Goal: Book appointment/travel/reservation

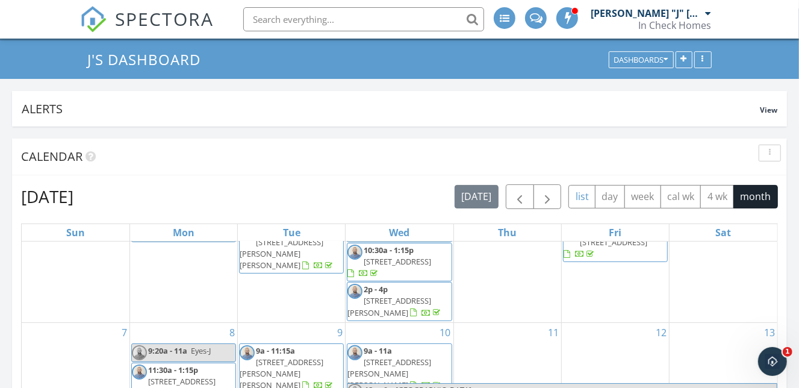
scroll to position [42, 0]
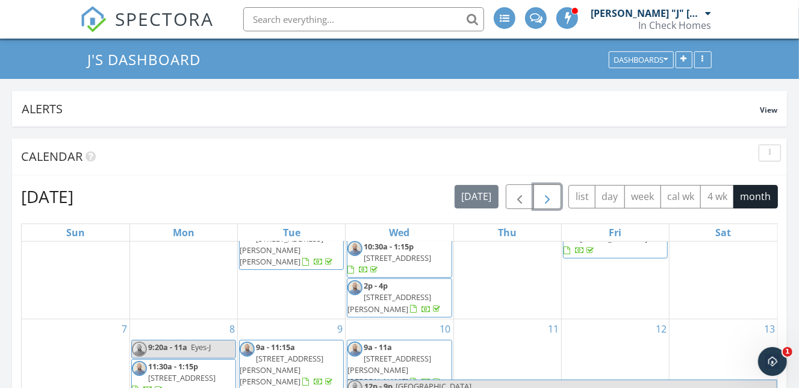
click at [540, 201] on span "button" at bounding box center [547, 197] width 14 height 14
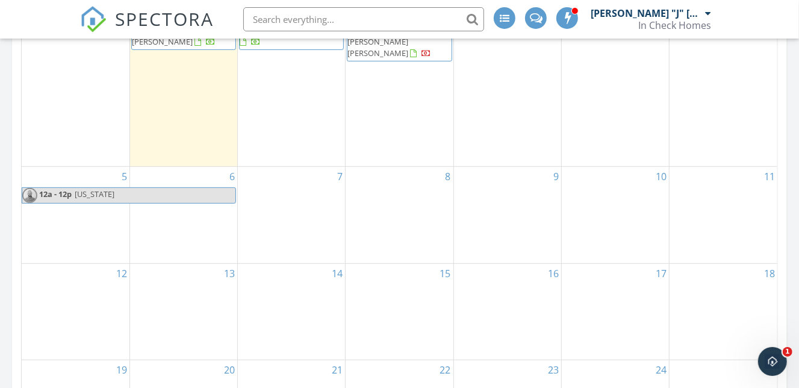
scroll to position [280, 0]
click at [296, 277] on div "14" at bounding box center [291, 313] width 107 height 96
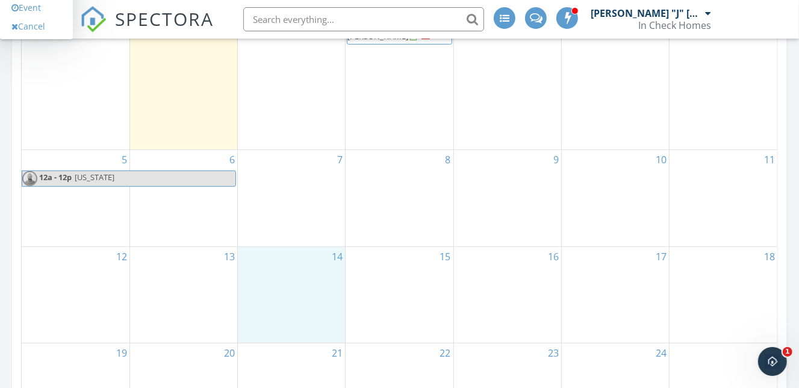
scroll to position [301, 0]
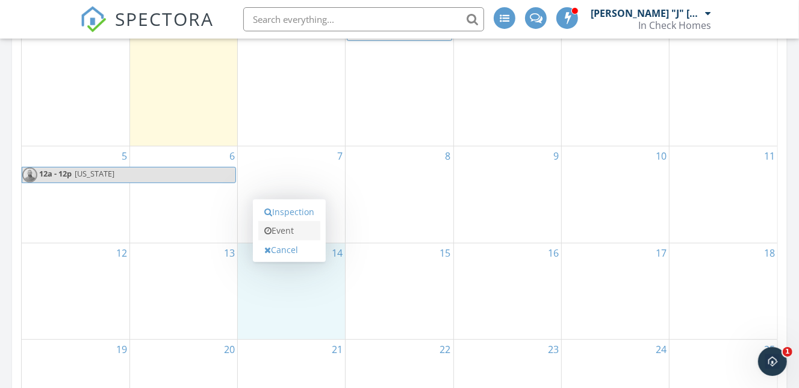
click at [284, 230] on link "Event" at bounding box center [289, 230] width 62 height 19
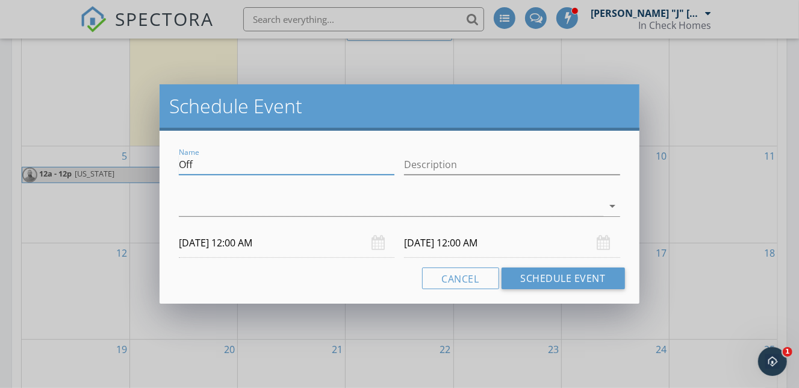
click at [299, 166] on input "Off" at bounding box center [287, 165] width 216 height 20
type input "Foot & Ankle"
click at [414, 207] on div at bounding box center [391, 206] width 424 height 20
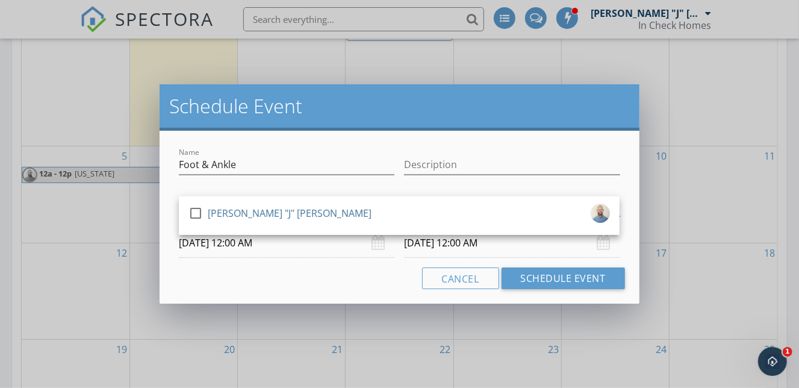
click at [414, 207] on div "check_box_outline_blank John "J" Nicholson" at bounding box center [400, 216] width 422 height 24
click at [353, 249] on input "10/14/2025 12:00 AM" at bounding box center [287, 243] width 216 height 30
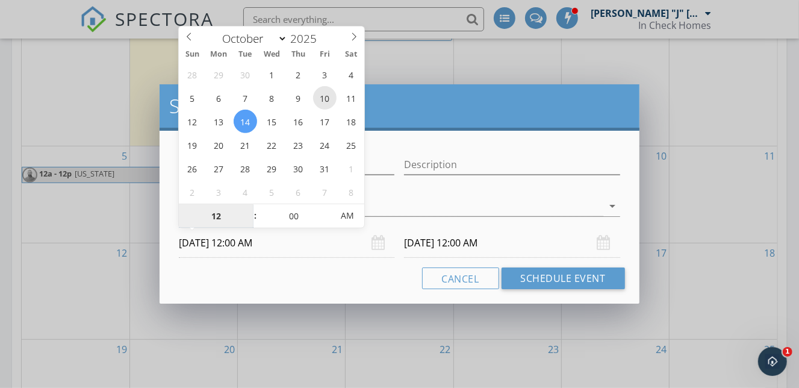
type input "10/10/2025 12:00 AM"
type input "10/11/2025 12:00 AM"
type input "11"
type input "10/10/2025 11:00 PM"
click at [248, 220] on span at bounding box center [249, 222] width 8 height 12
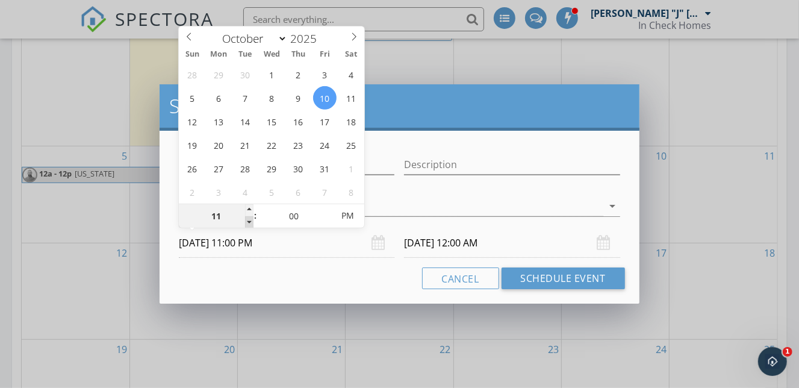
type input "10"
type input "10/10/2025 10:00 PM"
click at [248, 220] on span at bounding box center [249, 222] width 8 height 12
type input "09"
type input "10/10/2025 9:00 PM"
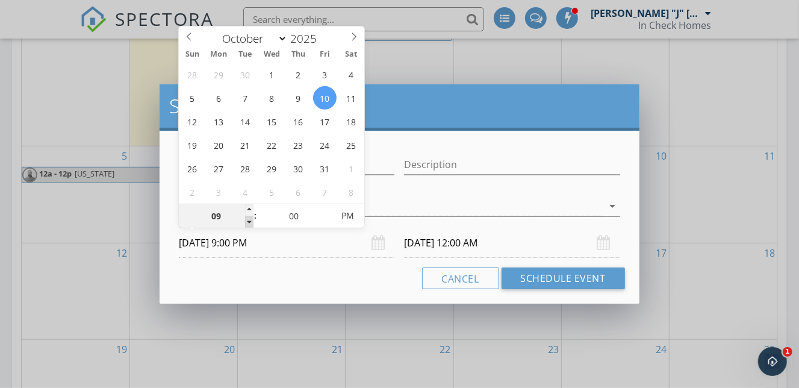
click at [248, 220] on span at bounding box center [249, 222] width 8 height 12
type input "08"
type input "10/10/2025 8:00 PM"
click at [248, 220] on span at bounding box center [249, 222] width 8 height 12
type input "10/11/2025 8:00 PM"
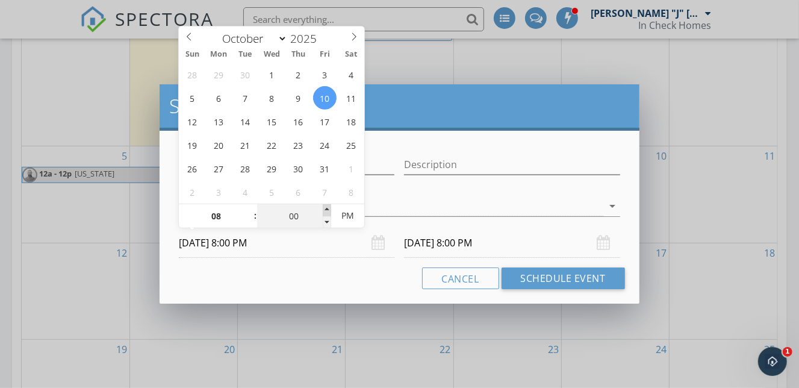
type input "05"
type input "10/10/2025 8:05 PM"
click at [328, 208] on span at bounding box center [327, 210] width 8 height 12
type input "10"
type input "10/10/2025 8:10 PM"
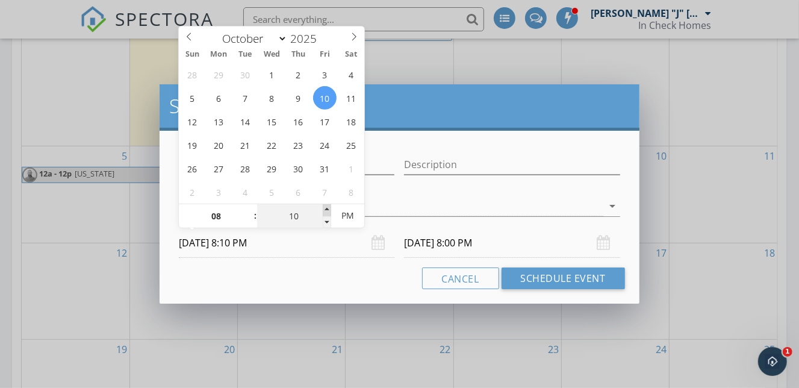
click at [328, 208] on span at bounding box center [327, 210] width 8 height 12
type input "15"
type input "10/10/2025 8:15 PM"
click at [328, 208] on span at bounding box center [327, 210] width 8 height 12
type input "15"
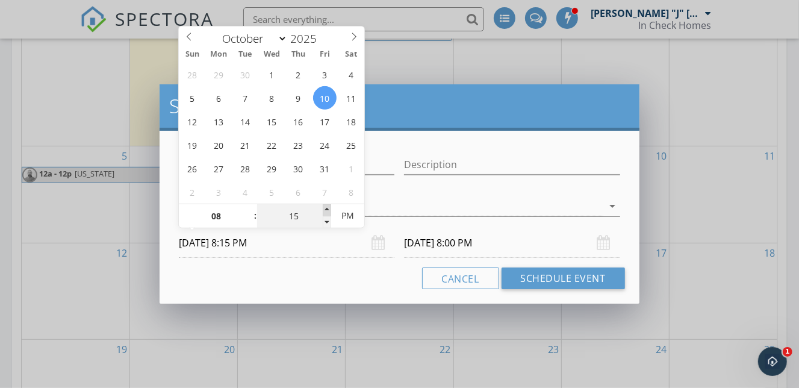
type input "10/11/2025 8:15 PM"
type input "10/10/2025 8:15 AM"
click at [357, 214] on span "PM" at bounding box center [347, 216] width 33 height 24
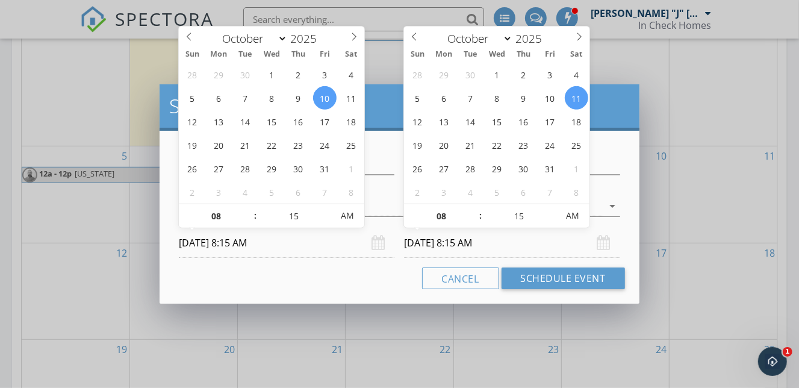
click at [517, 242] on input "10/11/2025 8:15 AM" at bounding box center [512, 243] width 216 height 30
type input "10/10/2025 8:15 AM"
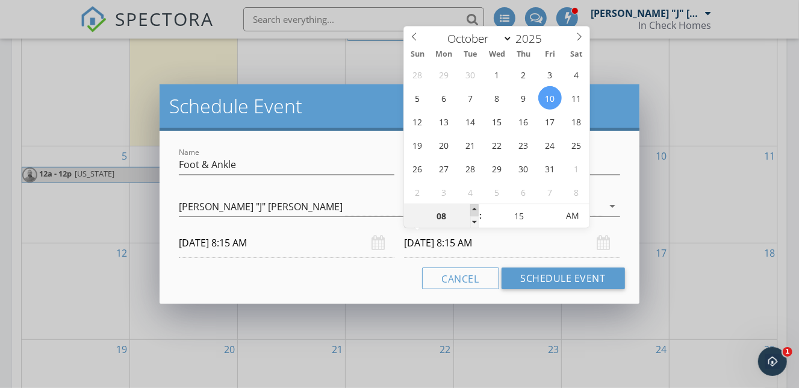
type input "09"
type input "10/10/2025 9:15 AM"
click at [474, 208] on span at bounding box center [474, 210] width 8 height 12
type input "10"
type input "10/10/2025 10:15 AM"
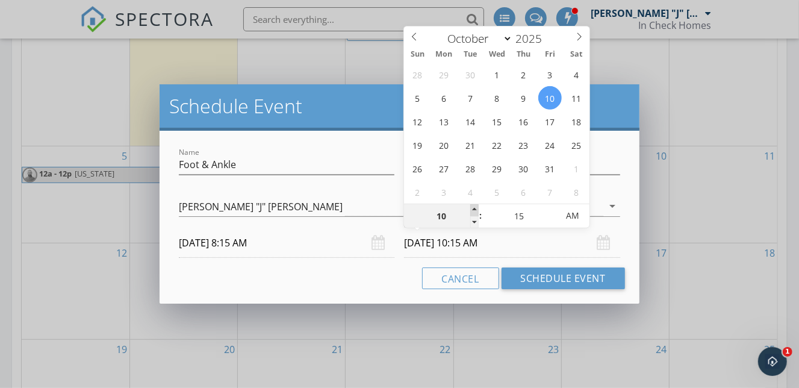
click at [474, 208] on span at bounding box center [474, 210] width 8 height 12
type input "10"
type input "10/10/2025 10:10 AM"
click at [553, 219] on span at bounding box center [552, 222] width 8 height 12
type input "05"
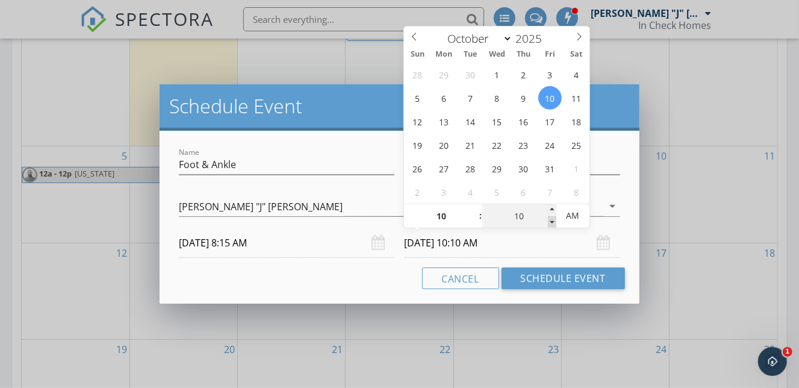
type input "10/10/2025 10:05 AM"
click at [553, 219] on span at bounding box center [552, 222] width 8 height 12
type input "00"
type input "10/10/2025 10:00 AM"
click at [553, 219] on span at bounding box center [552, 222] width 8 height 12
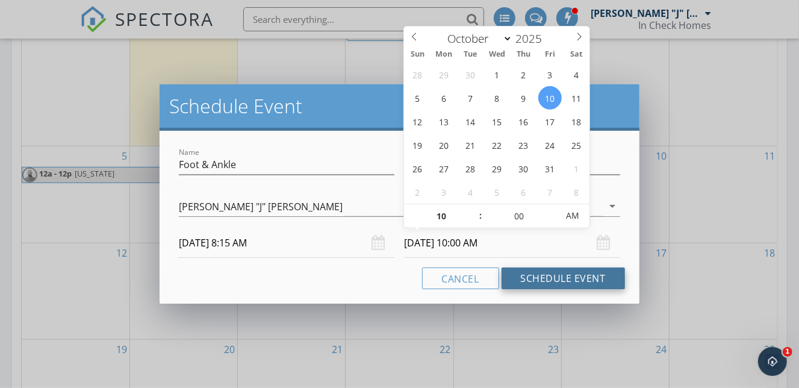
click at [532, 283] on button "Schedule Event" at bounding box center [563, 278] width 123 height 22
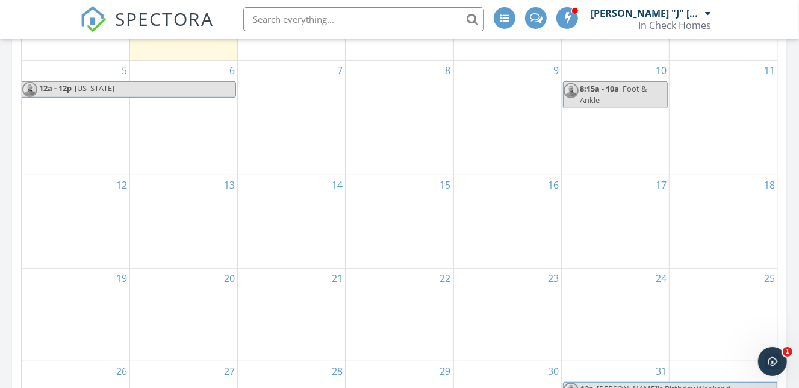
scroll to position [383, 0]
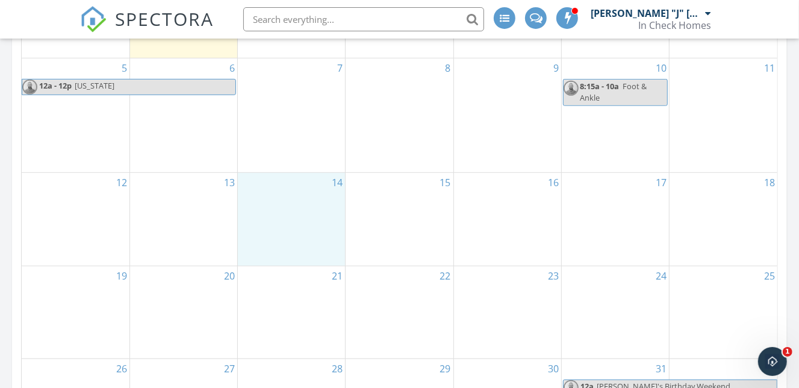
click at [301, 175] on div "14" at bounding box center [291, 219] width 107 height 92
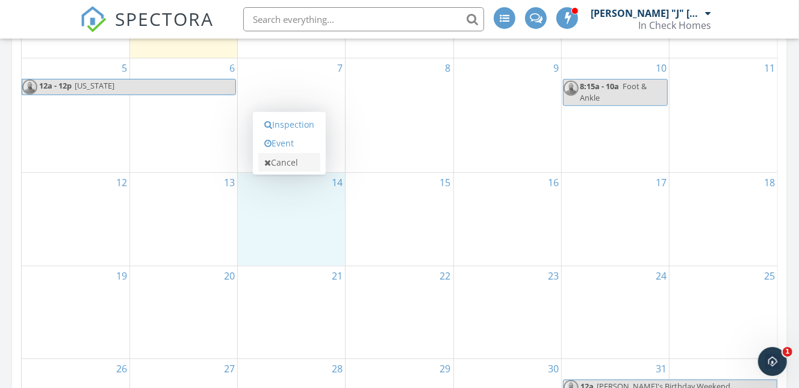
click at [300, 164] on link "Cancel" at bounding box center [289, 162] width 62 height 19
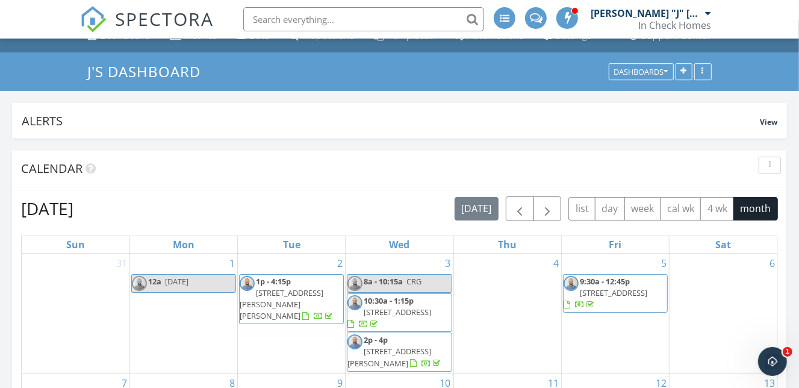
scroll to position [25, 0]
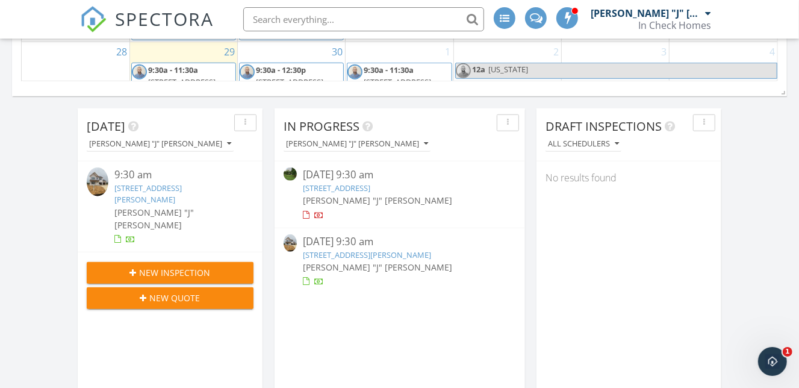
scroll to position [752, 0]
click at [370, 187] on link "[STREET_ADDRESS]" at bounding box center [336, 188] width 67 height 11
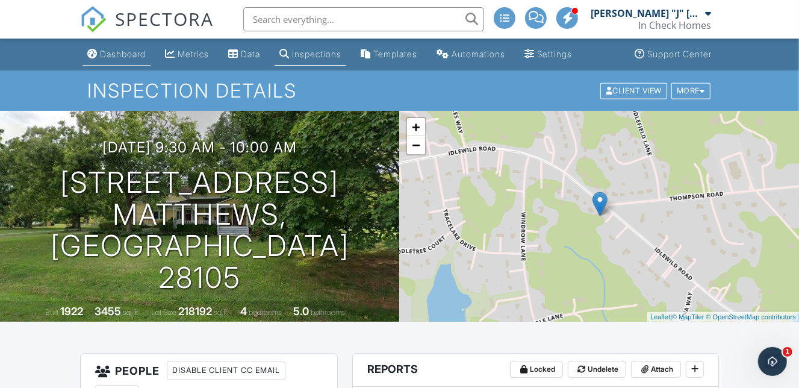
click at [125, 48] on link "Dashboard" at bounding box center [117, 54] width 68 height 22
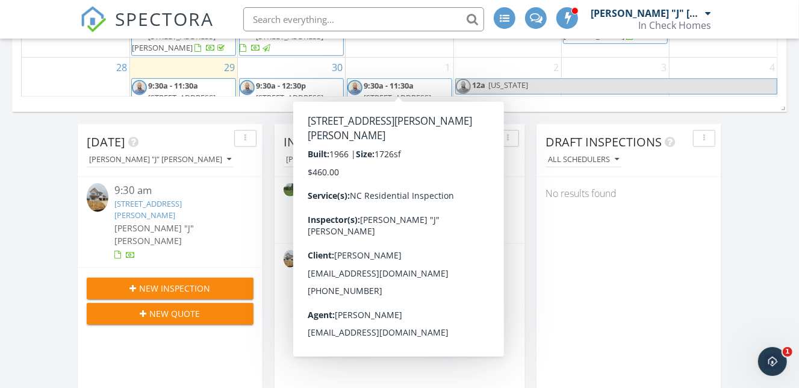
scroll to position [736, 0]
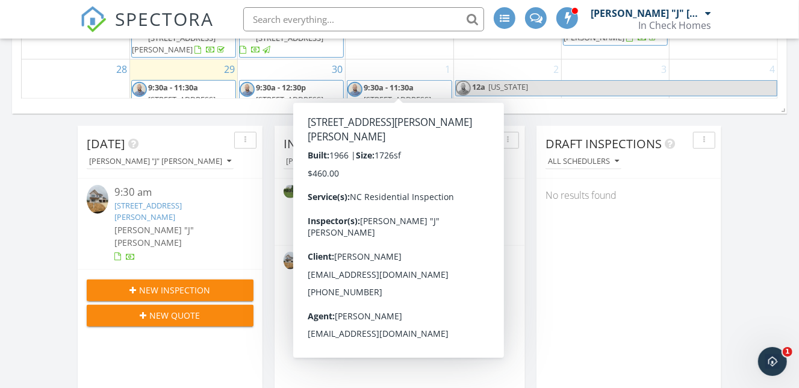
click at [530, 300] on div "Today John "J" Nicholson 9:30 am 1007 Deseo Dr, Wingate, NC 28174 John "J" Nich…" at bounding box center [399, 376] width 799 height 1910
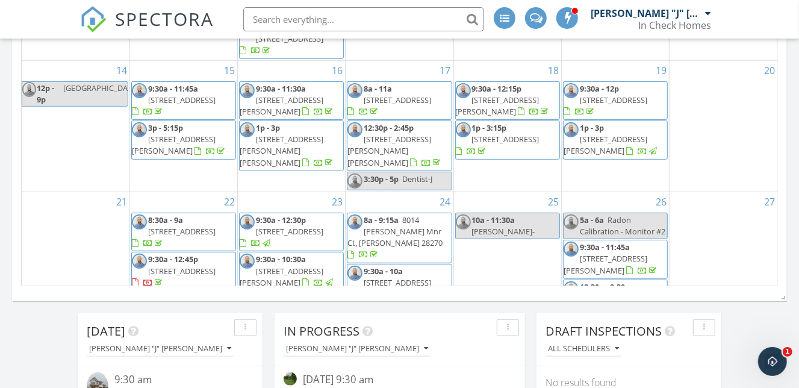
scroll to position [543, 0]
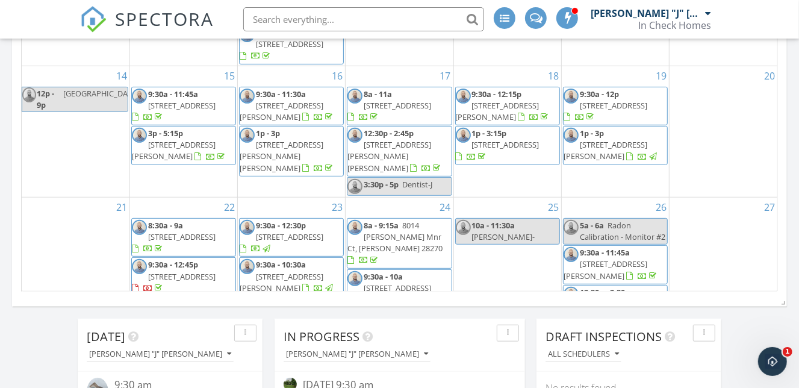
click at [630, 100] on span "3748 Caribou Drive, Sherrills Ford 28673" at bounding box center [613, 105] width 67 height 11
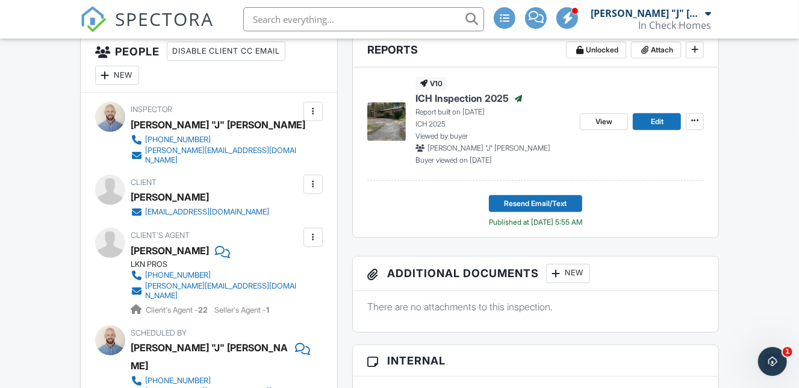
scroll to position [311, 0]
